Goal: Task Accomplishment & Management: Use online tool/utility

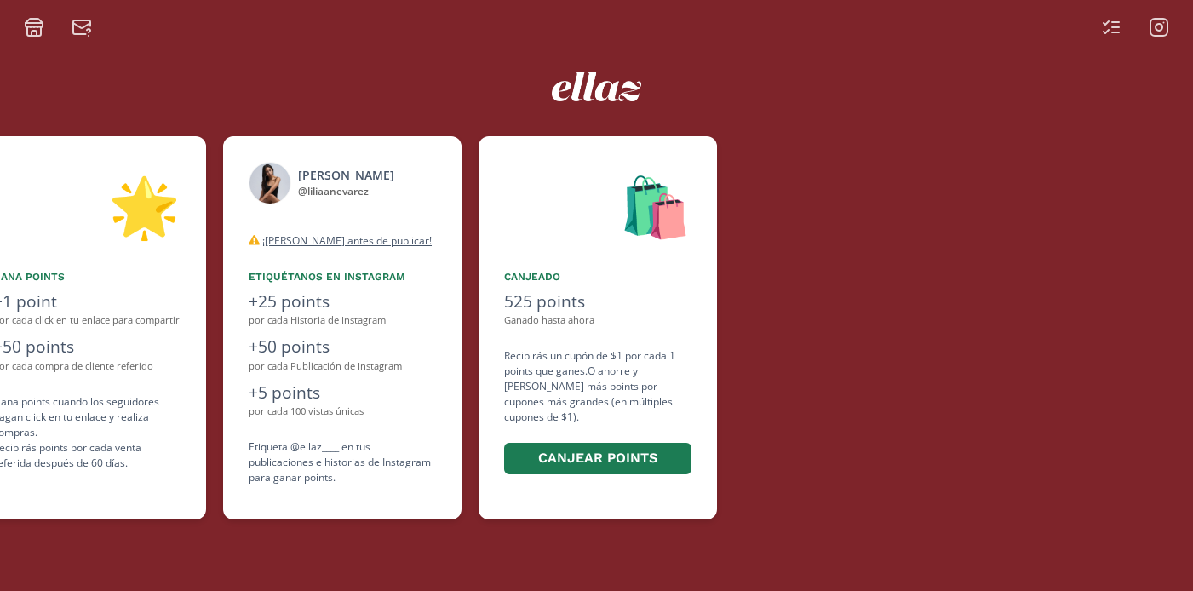
scroll to position [0, 1022]
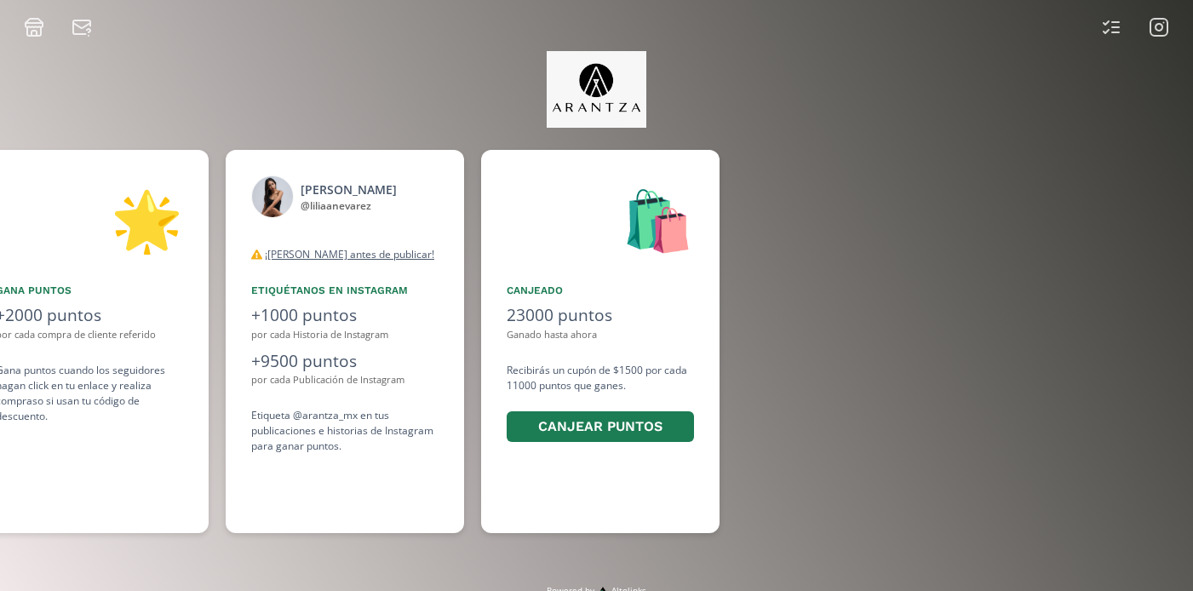
scroll to position [0, 1277]
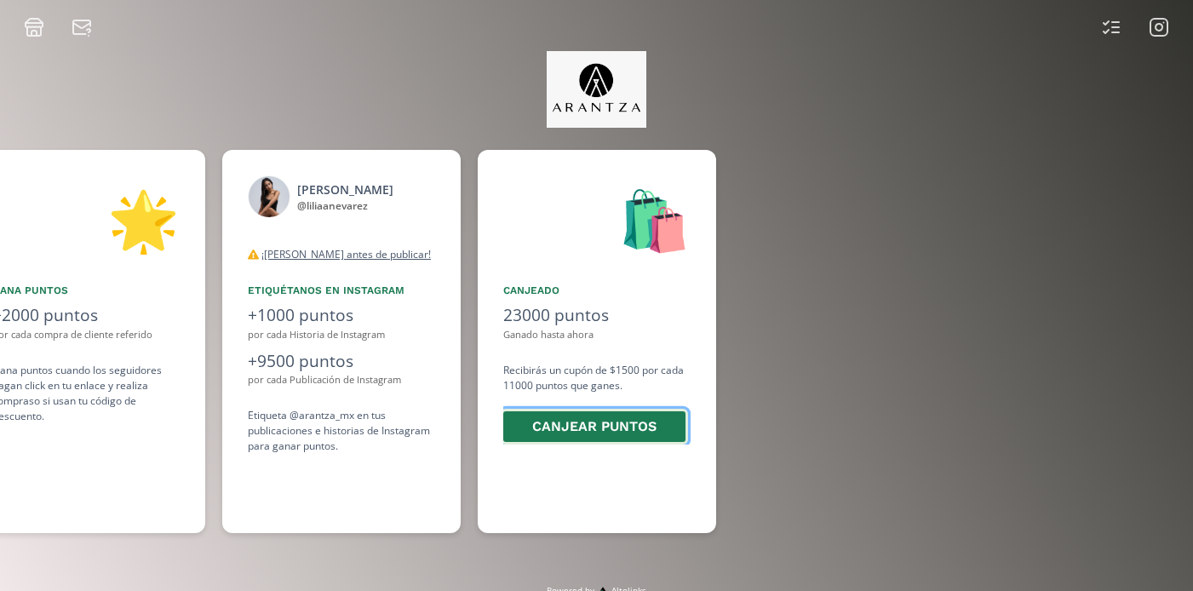
click at [590, 427] on button "Canjear puntos" at bounding box center [594, 427] width 187 height 37
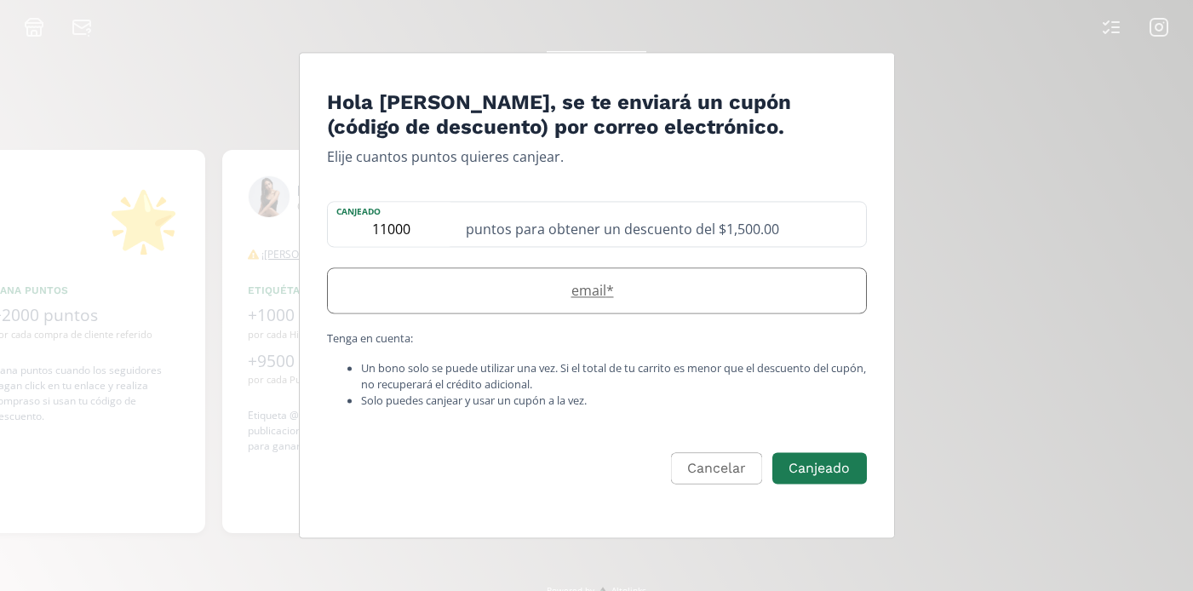
click at [640, 292] on label "email *" at bounding box center [588, 290] width 521 height 20
type input "[EMAIL_ADDRESS][DOMAIN_NAME]"
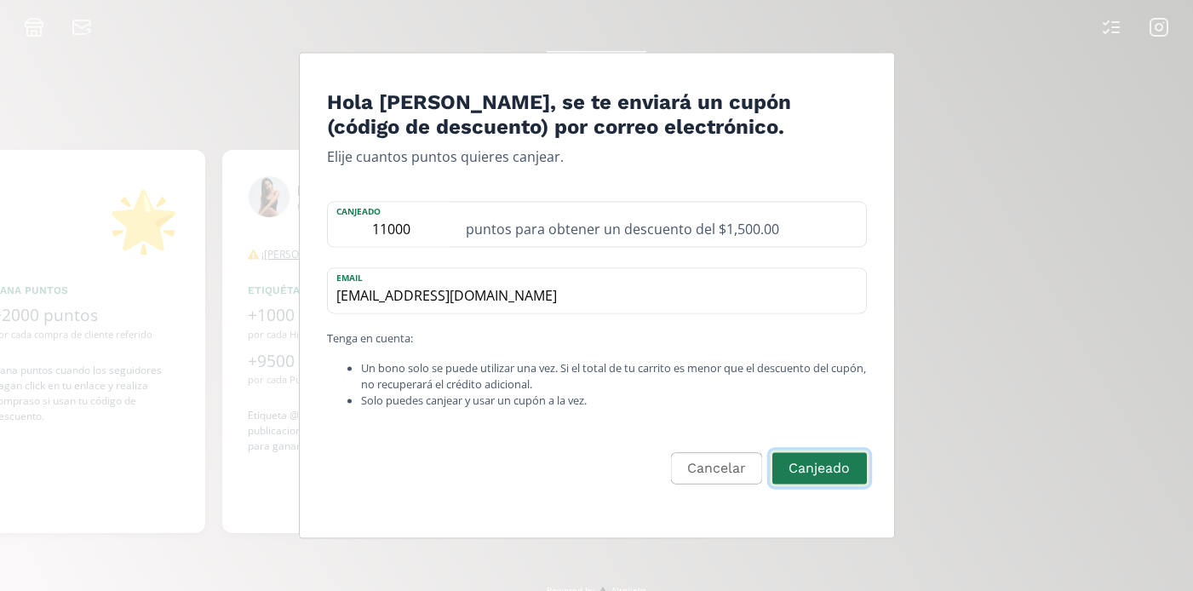
click at [846, 467] on button "Canjeado" at bounding box center [819, 468] width 99 height 37
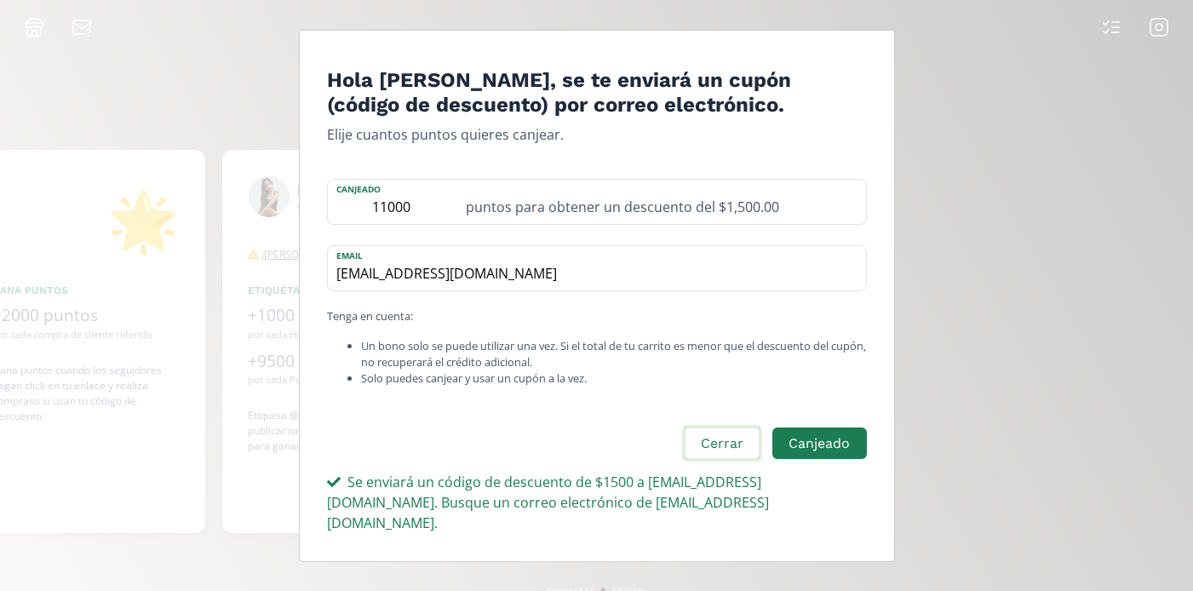
click at [728, 449] on button "Cerrar" at bounding box center [722, 444] width 80 height 37
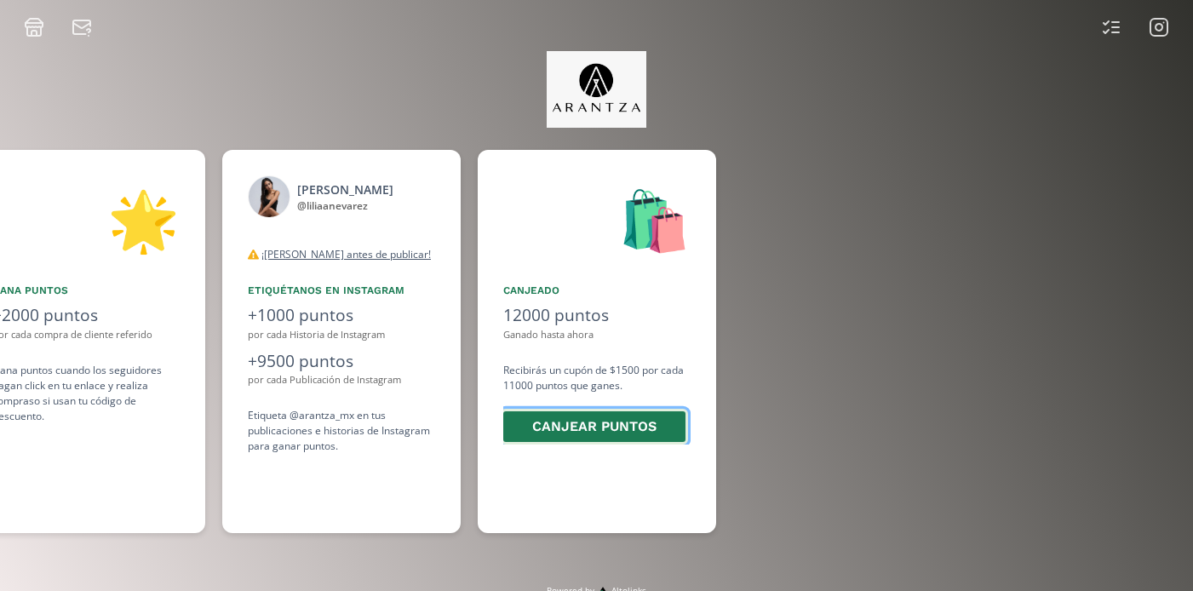
click at [540, 420] on button "Canjear puntos" at bounding box center [594, 427] width 187 height 37
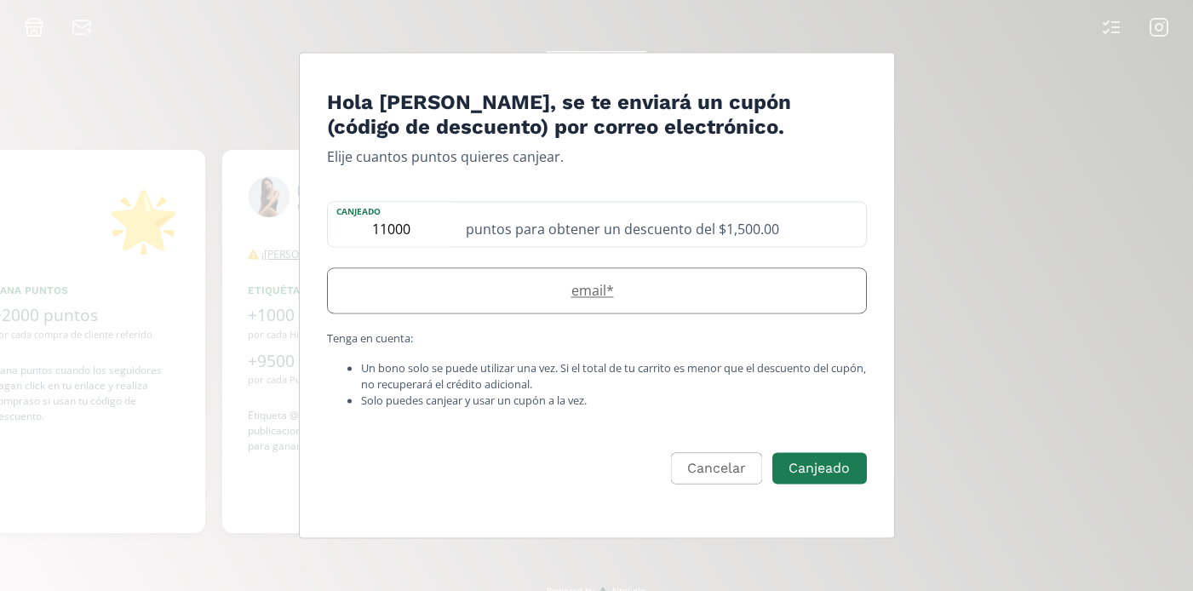
click at [599, 290] on label "email *" at bounding box center [588, 290] width 521 height 20
type input "[EMAIL_ADDRESS][DOMAIN_NAME]"
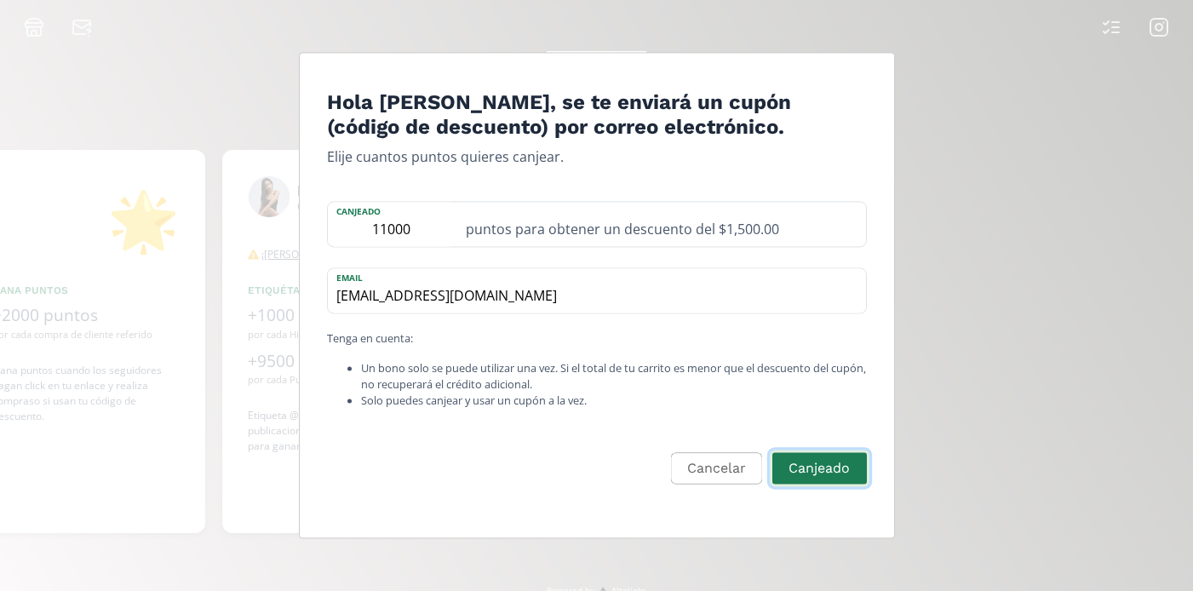
click at [798, 471] on button "Canjeado" at bounding box center [819, 468] width 99 height 37
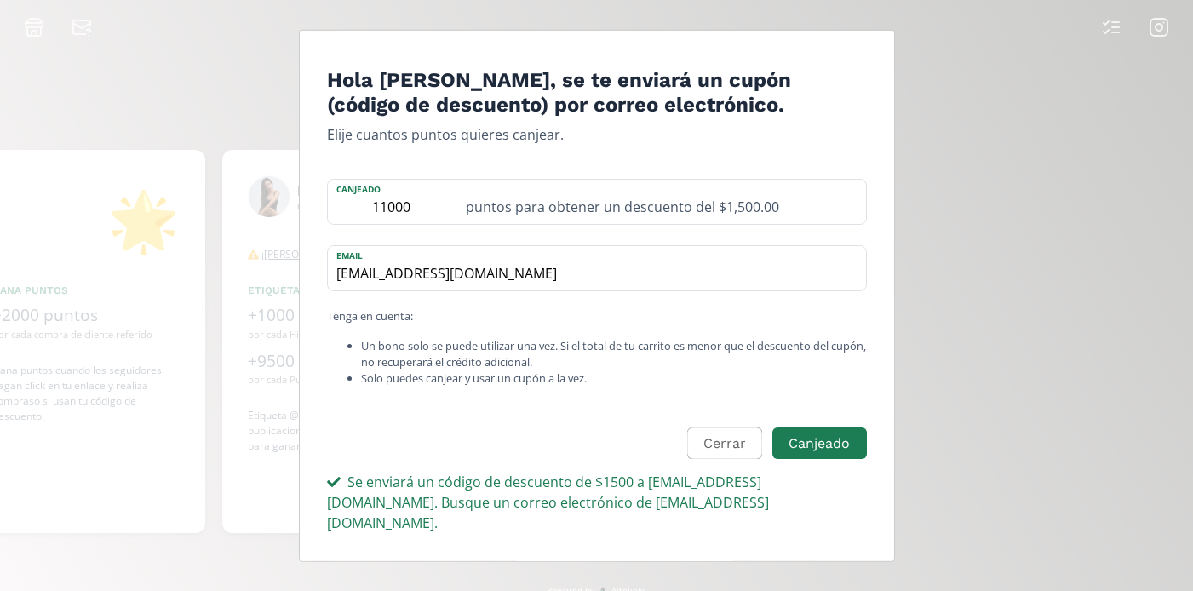
click at [982, 415] on div "Hola [PERSON_NAME], se te enviará un cupón (código de descuento) por correo ele…" at bounding box center [596, 295] width 1193 height 591
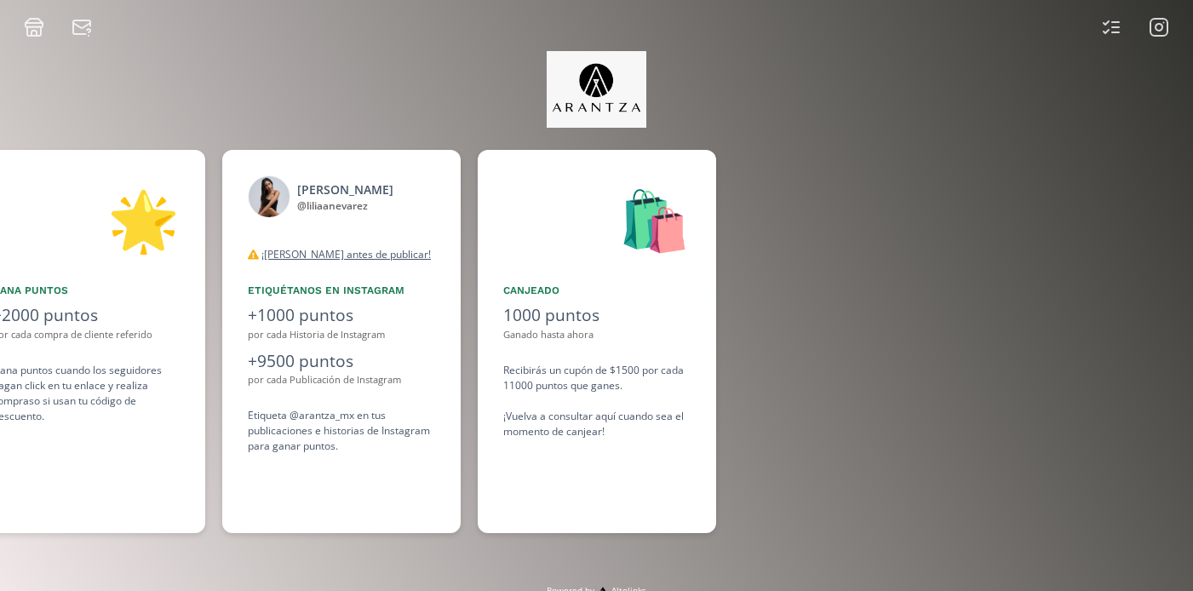
click at [1156, 29] on icon at bounding box center [1159, 27] width 7 height 7
